Goal: Transaction & Acquisition: Purchase product/service

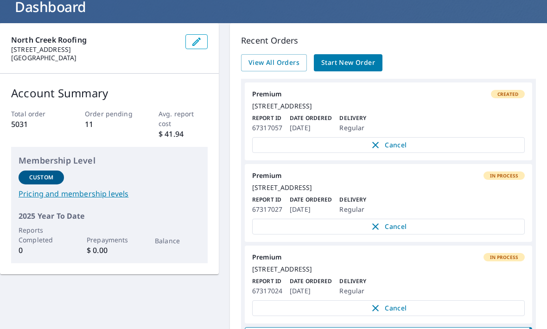
scroll to position [62, 0]
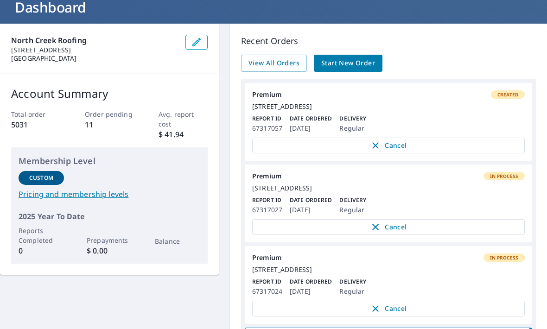
click at [354, 67] on span "Start New Order" at bounding box center [348, 63] width 54 height 12
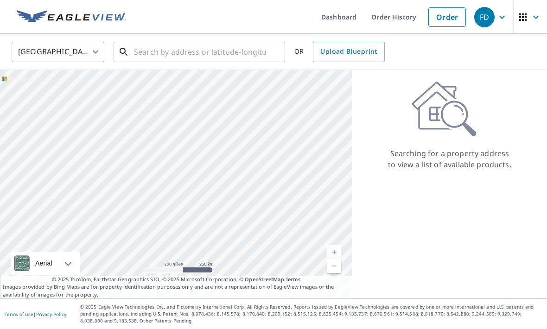
click at [138, 55] on input "text" at bounding box center [200, 52] width 132 height 26
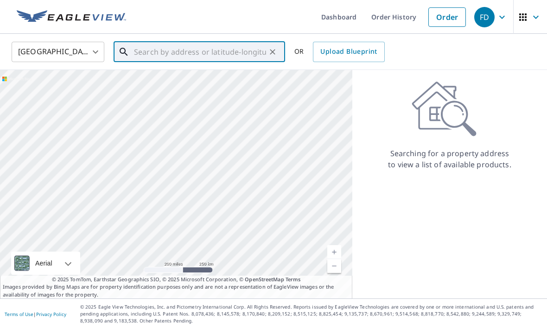
click at [143, 53] on input "text" at bounding box center [200, 52] width 132 height 26
paste input "[STREET_ADDRESS]"
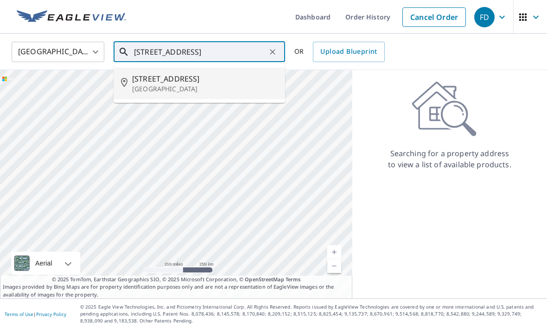
click at [148, 85] on p "[GEOGRAPHIC_DATA]" at bounding box center [205, 88] width 146 height 9
type input "[STREET_ADDRESS]"
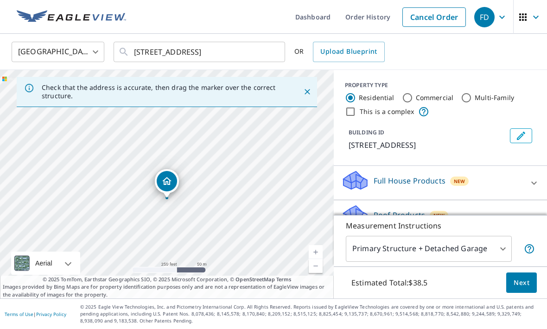
click at [523, 289] on span "Next" at bounding box center [522, 283] width 16 height 12
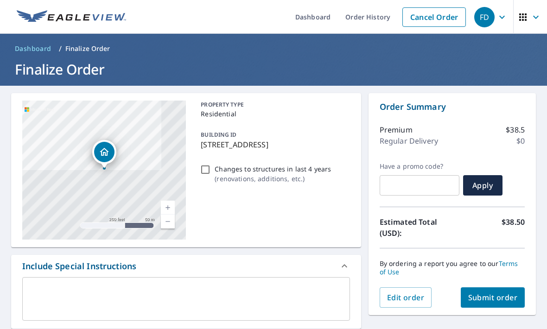
click at [503, 302] on span "Submit order" at bounding box center [493, 297] width 50 height 10
checkbox input "true"
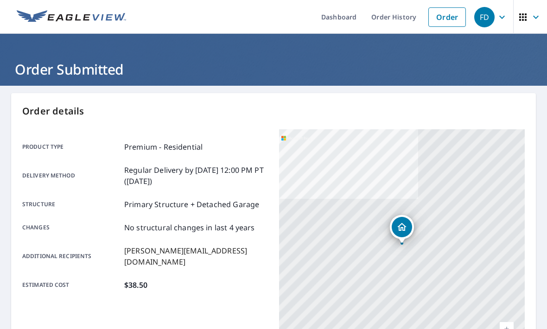
click at [499, 17] on icon "button" at bounding box center [501, 17] width 11 height 11
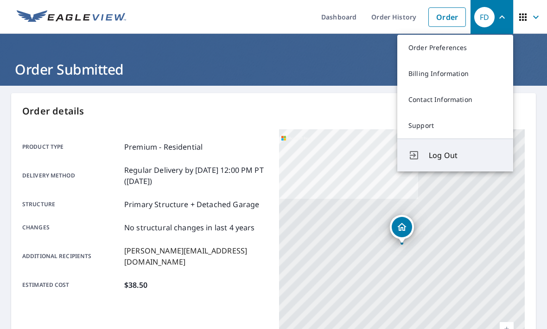
click at [435, 153] on span "Log Out" at bounding box center [465, 155] width 73 height 11
